Goal: Task Accomplishment & Management: Manage account settings

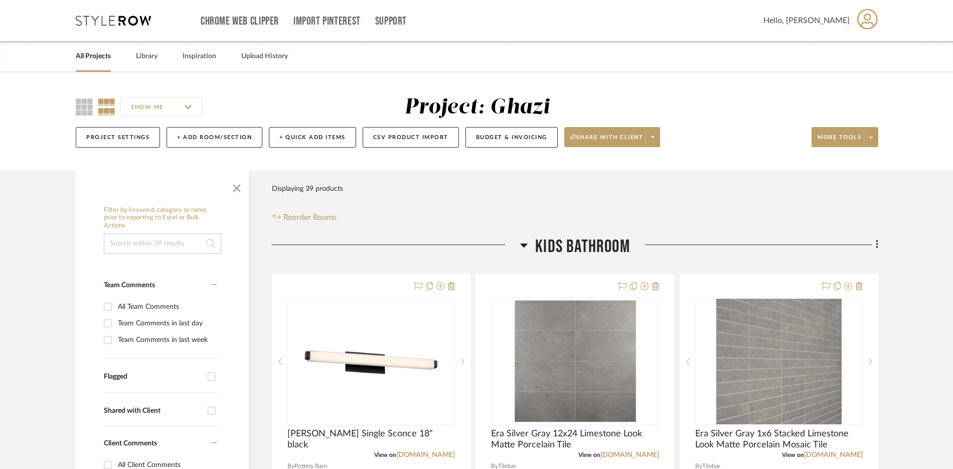
click at [83, 60] on link "All Projects" at bounding box center [93, 57] width 35 height 14
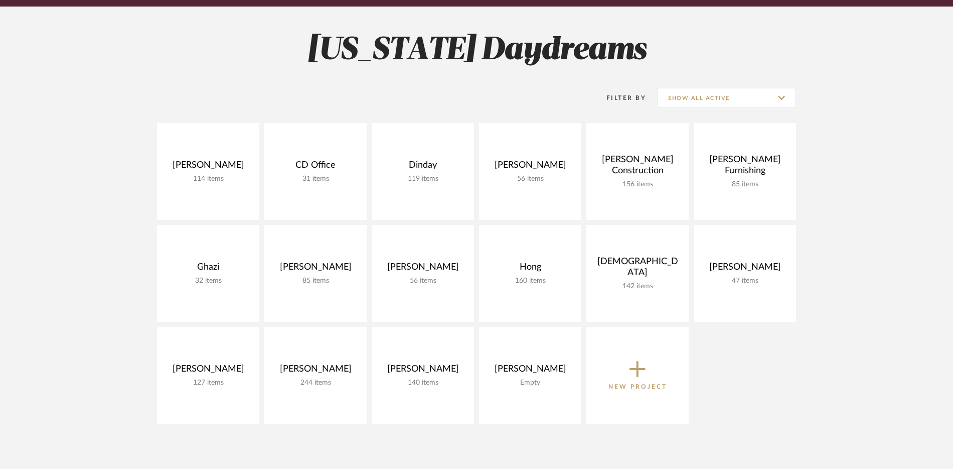
scroll to position [131, 0]
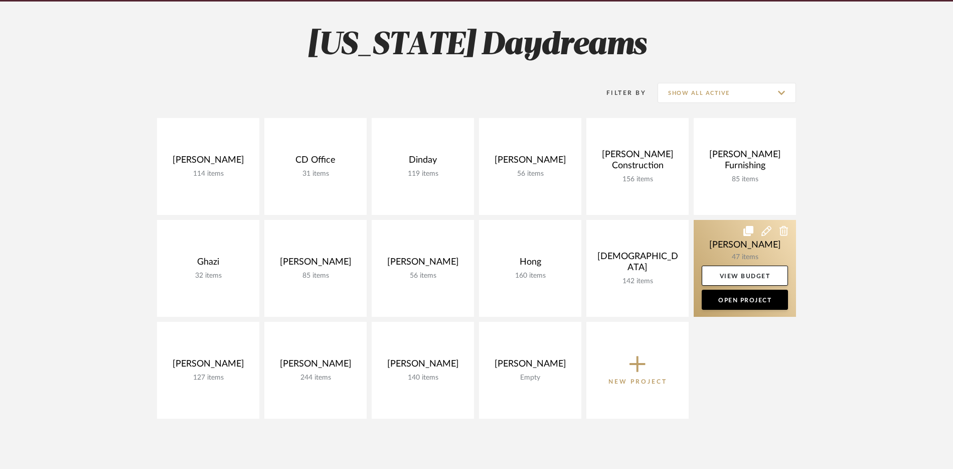
click at [700, 229] on link at bounding box center [745, 268] width 102 height 97
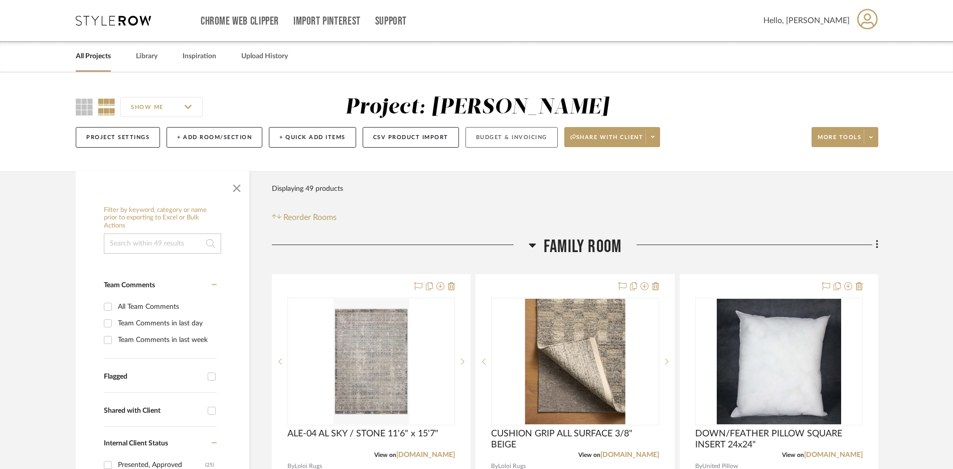
click at [538, 136] on button "Budget & Invoicing" at bounding box center [512, 137] width 92 height 21
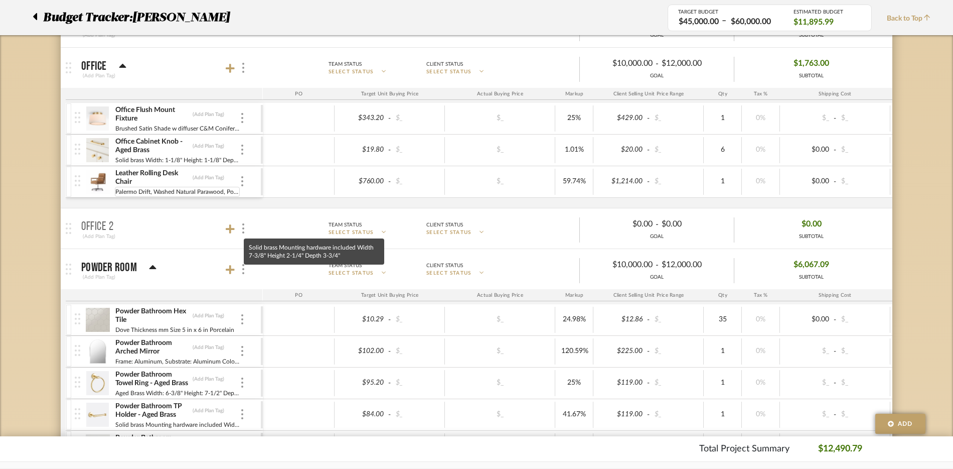
scroll to position [914, 0]
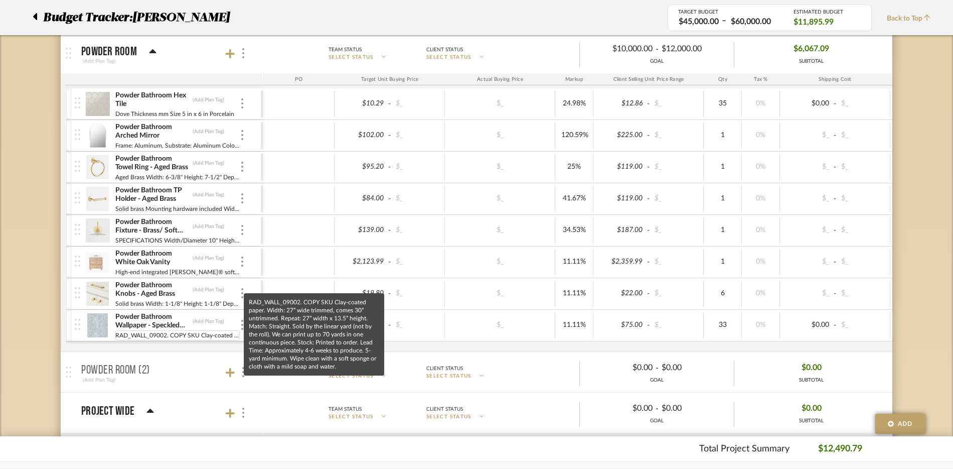
click at [170, 338] on div "RAD_WALL_09002. COPY SKU Clay-coated paper. Width: 27” wide trimmed, comes 30” …" at bounding box center [177, 335] width 125 height 10
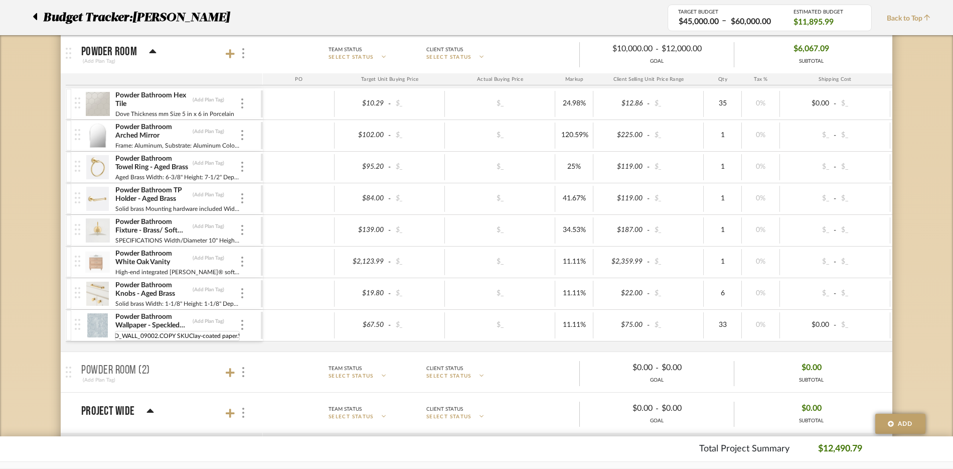
scroll to position [0, 0]
drag, startPoint x: 185, startPoint y: 336, endPoint x: 94, endPoint y: 327, distance: 91.8
click at [94, 327] on div "Powder Bathroom Wallpaper - Speckled Blue (Add Plan Tag) RAD_WALL_09002. COPY S…" at bounding box center [168, 325] width 186 height 31
click at [200, 332] on input "RAD_WALL_09002.COPY SKUClay-coated paper.Width: 27” wide trimmed, comes 30” unt…" at bounding box center [177, 336] width 125 height 10
drag, startPoint x: 196, startPoint y: 333, endPoint x: 93, endPoint y: 335, distance: 102.4
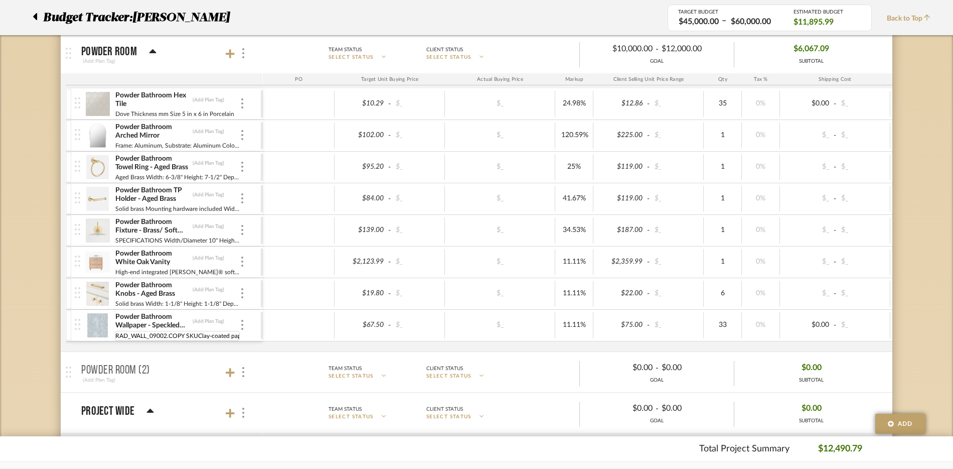
click at [93, 335] on div "Powder Bathroom Wallpaper - Speckled Blue (Add Plan Tag) RAD_WALL_09002. COPY S…" at bounding box center [168, 325] width 186 height 31
type input "Clay-coated paper.Width: 27” wide trimmed, comes 30” untrimmed.Repeat: 27” widt…"
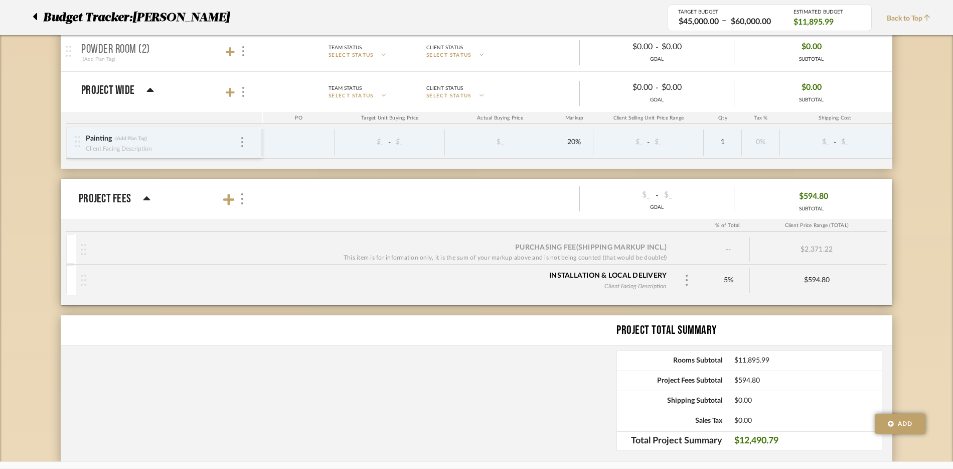
scroll to position [1234, 0]
click at [728, 279] on div "5%" at bounding box center [728, 280] width 32 height 15
type input "18"
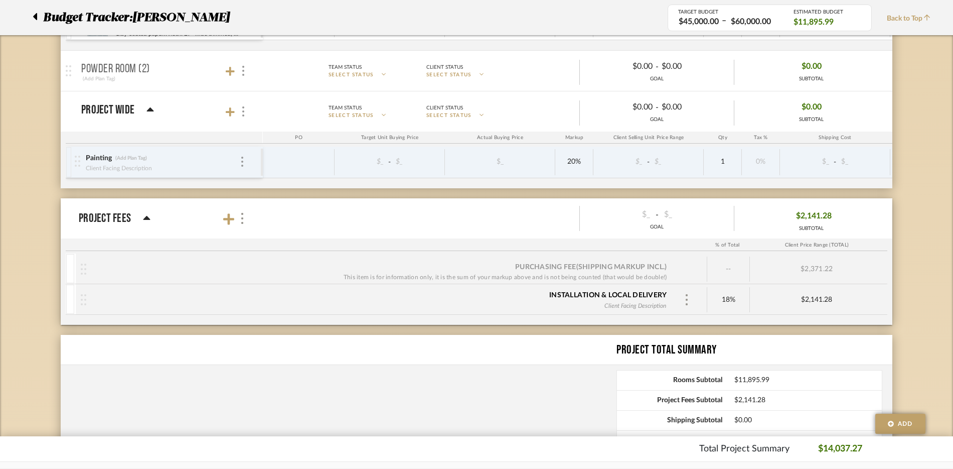
scroll to position [1221, 0]
